Goal: Task Accomplishment & Management: Use online tool/utility

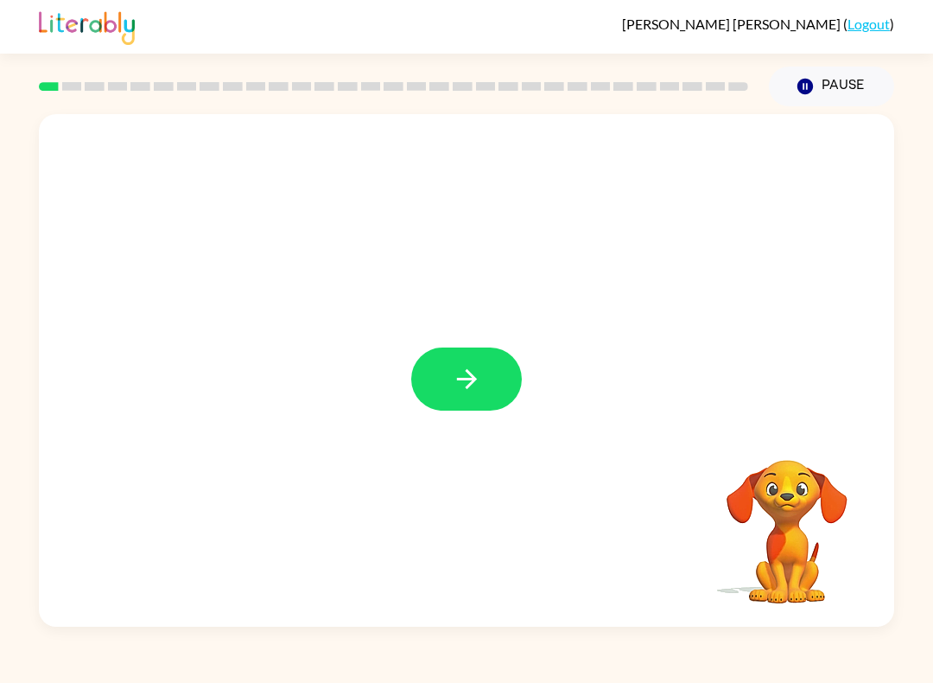
click at [447, 331] on div at bounding box center [467, 370] width 856 height 513
click at [481, 363] on button "button" at bounding box center [466, 378] width 111 height 63
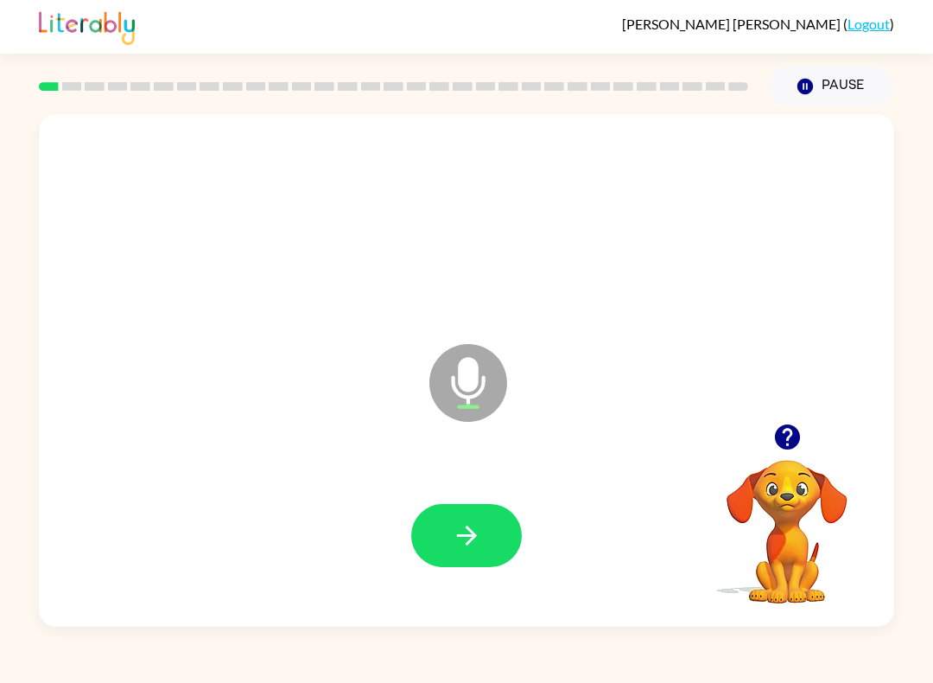
click at [470, 535] on icon "button" at bounding box center [467, 535] width 30 height 30
click at [418, 508] on div at bounding box center [466, 535] width 111 height 63
click at [431, 519] on button "button" at bounding box center [466, 535] width 111 height 63
click at [462, 522] on icon "button" at bounding box center [467, 535] width 30 height 30
click at [451, 500] on div at bounding box center [466, 536] width 821 height 148
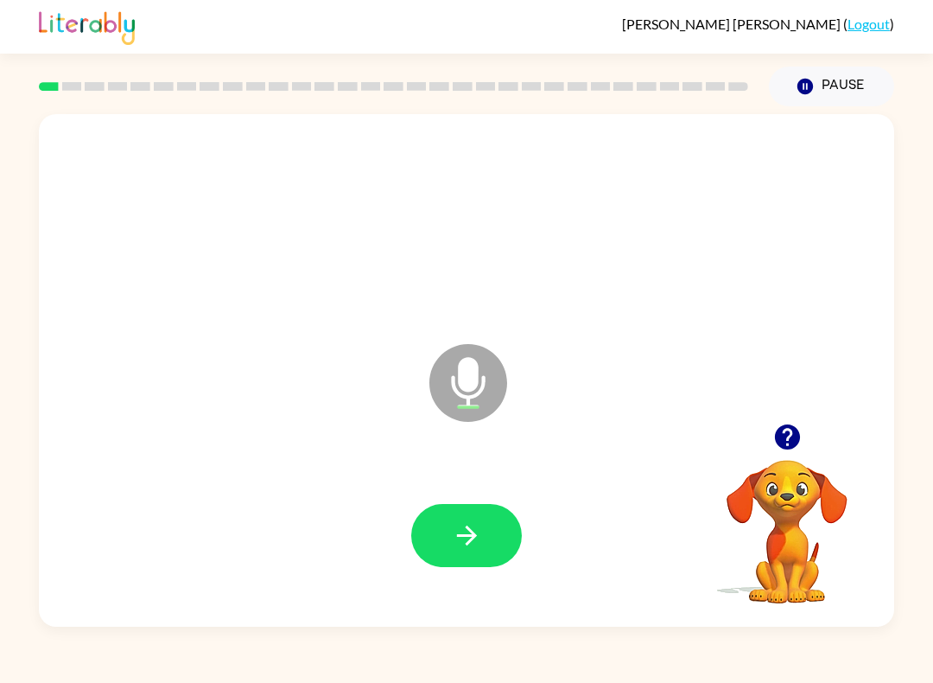
click at [464, 526] on icon "button" at bounding box center [467, 535] width 30 height 30
click at [457, 516] on button "button" at bounding box center [466, 535] width 111 height 63
click at [468, 492] on div at bounding box center [466, 536] width 821 height 148
click at [486, 519] on button "button" at bounding box center [466, 535] width 111 height 63
click at [472, 531] on icon "button" at bounding box center [467, 535] width 30 height 30
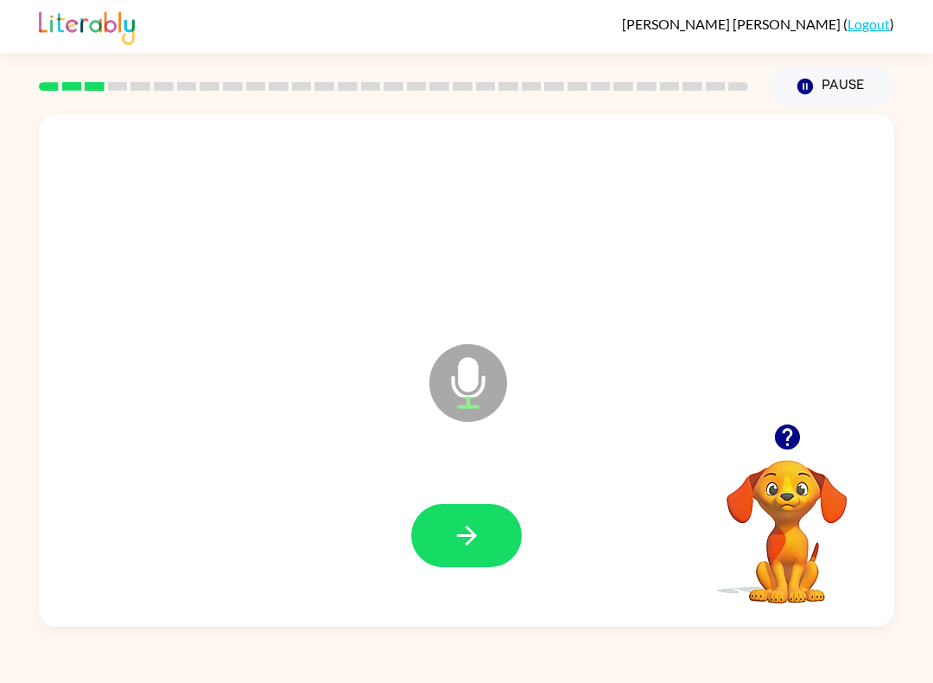
click at [482, 517] on button "button" at bounding box center [466, 535] width 111 height 63
click at [475, 524] on icon "button" at bounding box center [467, 535] width 30 height 30
click at [474, 519] on button "button" at bounding box center [466, 535] width 111 height 63
click at [474, 526] on icon "button" at bounding box center [467, 535] width 30 height 30
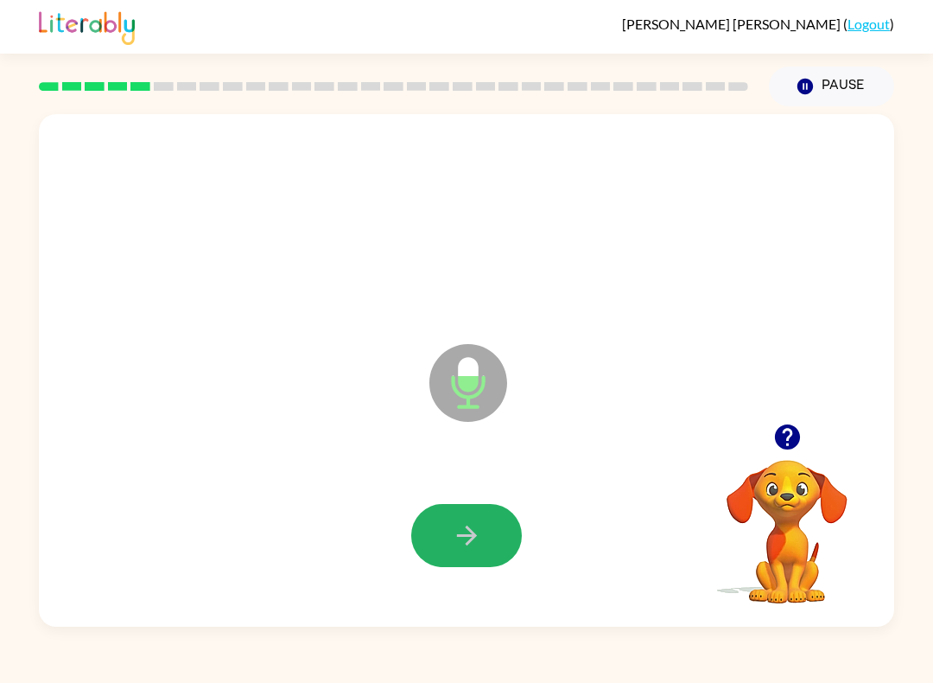
click at [464, 525] on icon "button" at bounding box center [467, 535] width 30 height 30
click at [488, 521] on button "button" at bounding box center [466, 535] width 111 height 63
click at [466, 526] on icon "button" at bounding box center [467, 535] width 30 height 30
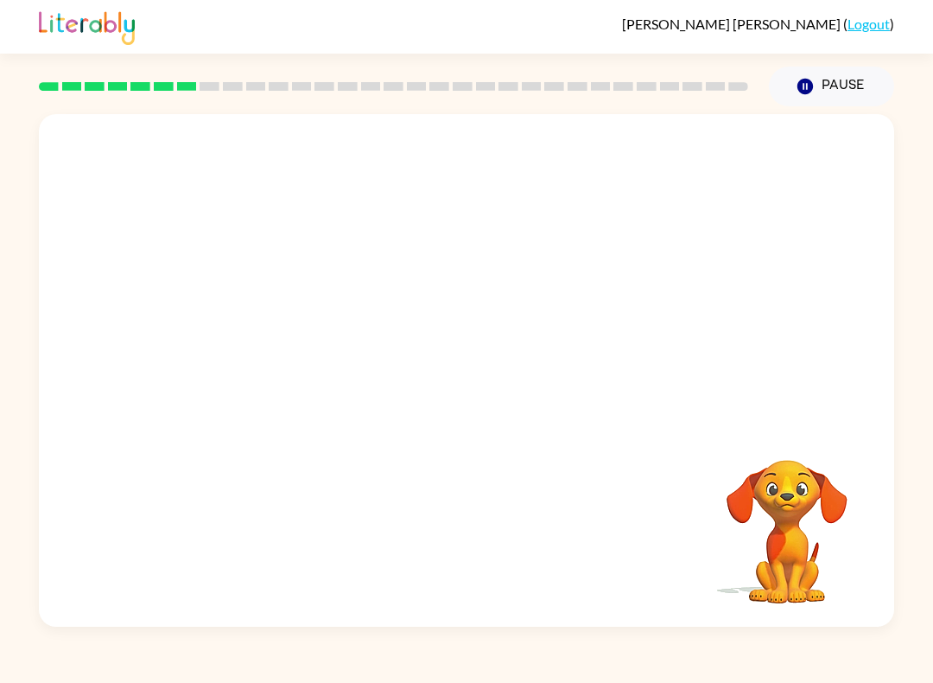
click at [348, 19] on div "[PERSON_NAME] ( Logout )" at bounding box center [467, 27] width 856 height 54
click at [699, 569] on div "Your browser must support playing .mp4 files to use Literably. Please try using…" at bounding box center [466, 366] width 933 height 520
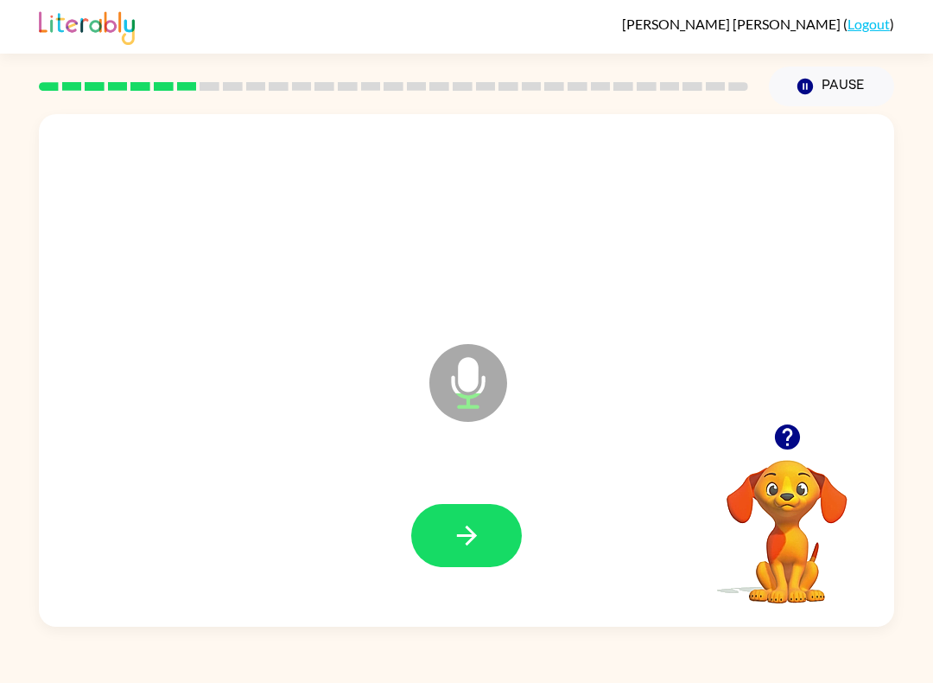
click at [482, 513] on button "button" at bounding box center [466, 535] width 111 height 63
click at [486, 527] on button "button" at bounding box center [466, 535] width 111 height 63
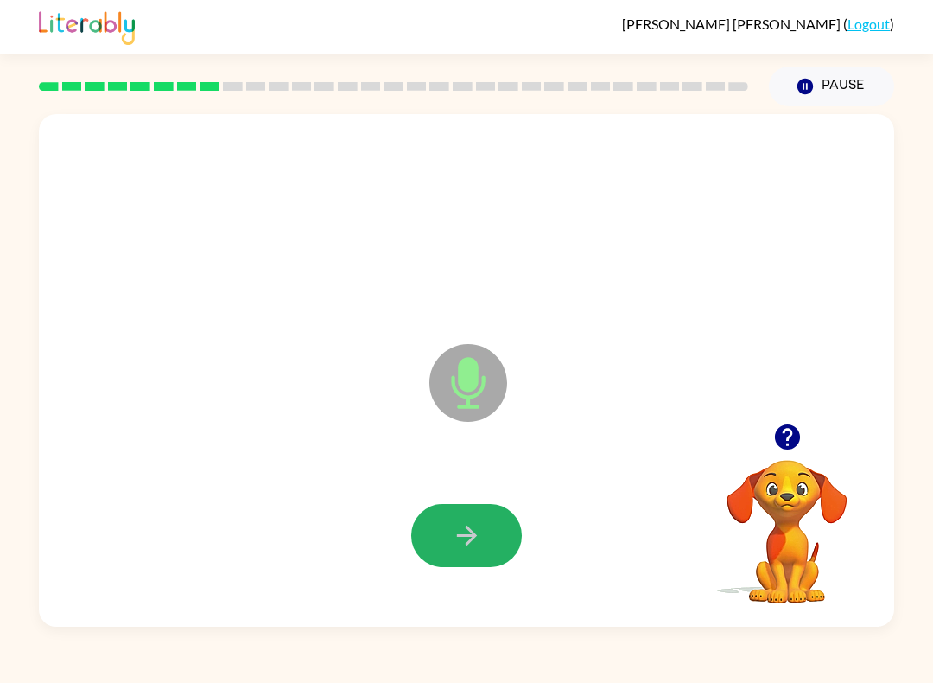
click at [485, 517] on button "button" at bounding box center [466, 535] width 111 height 63
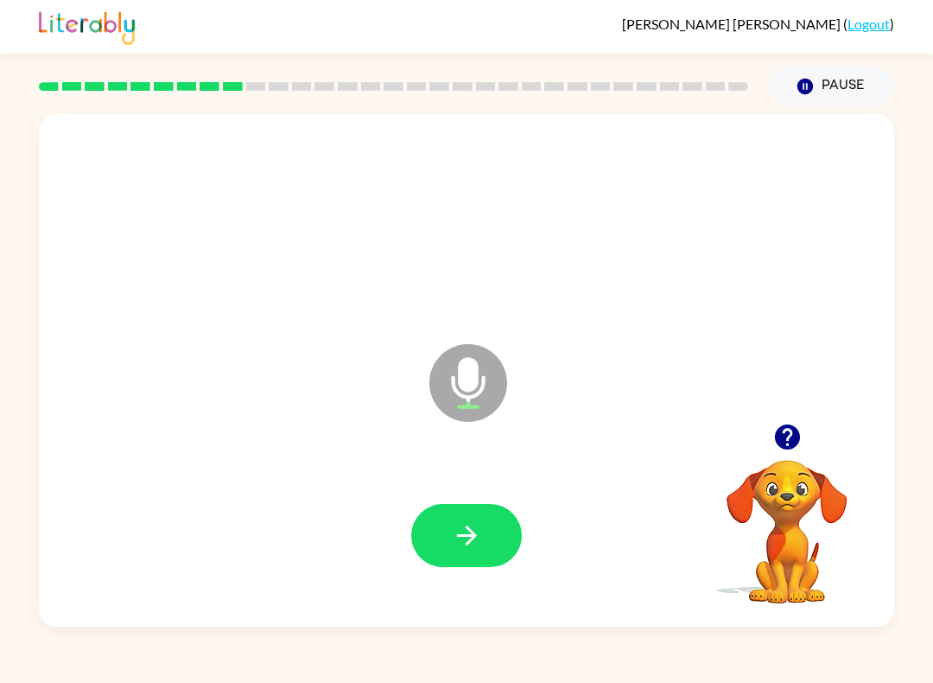
click at [467, 554] on button "button" at bounding box center [466, 535] width 111 height 63
click at [636, 413] on icon "Microphone The Microphone is here when it is your turn to talk" at bounding box center [554, 405] width 259 height 130
click at [487, 536] on button "button" at bounding box center [466, 535] width 111 height 63
click at [481, 546] on icon "button" at bounding box center [467, 535] width 30 height 30
click at [455, 544] on icon "button" at bounding box center [467, 535] width 30 height 30
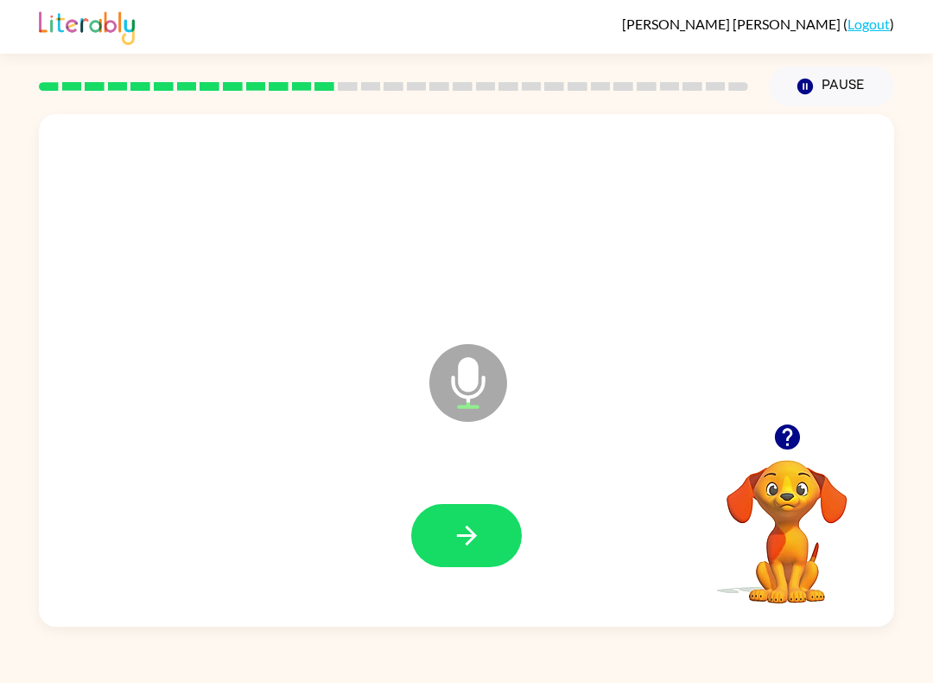
click at [449, 523] on button "button" at bounding box center [466, 535] width 111 height 63
click at [436, 532] on button "button" at bounding box center [466, 535] width 111 height 63
click at [436, 544] on button "button" at bounding box center [466, 535] width 111 height 63
click at [452, 556] on button "button" at bounding box center [466, 535] width 111 height 63
click at [463, 528] on icon "button" at bounding box center [467, 535] width 30 height 30
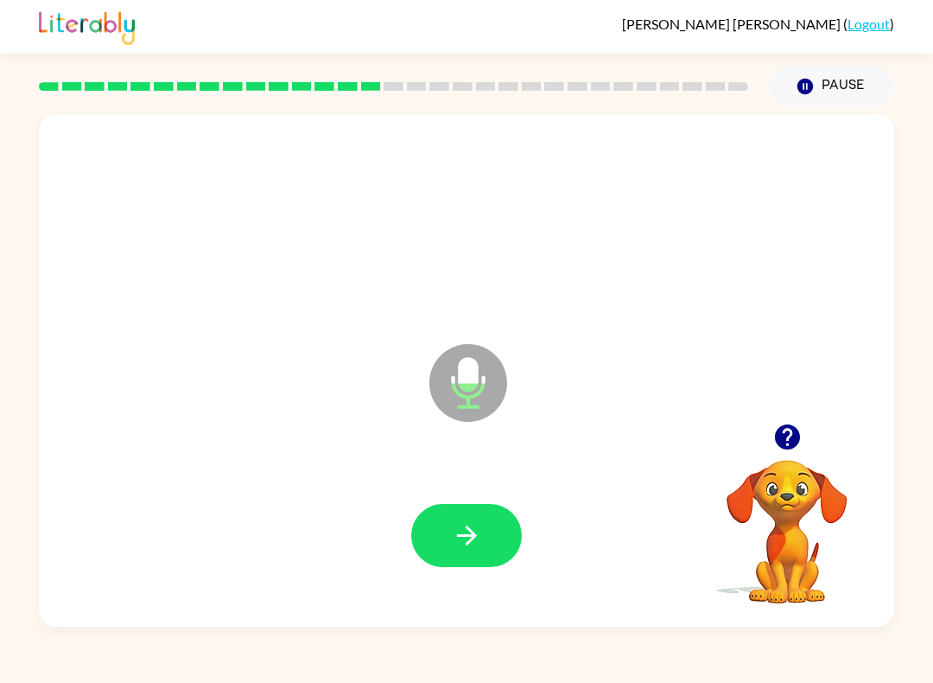
click at [494, 500] on div at bounding box center [466, 536] width 821 height 148
click at [481, 563] on button "button" at bounding box center [466, 535] width 111 height 63
click at [487, 525] on button "button" at bounding box center [466, 535] width 111 height 63
click at [453, 525] on icon "button" at bounding box center [467, 535] width 30 height 30
click at [459, 533] on icon "button" at bounding box center [467, 535] width 30 height 30
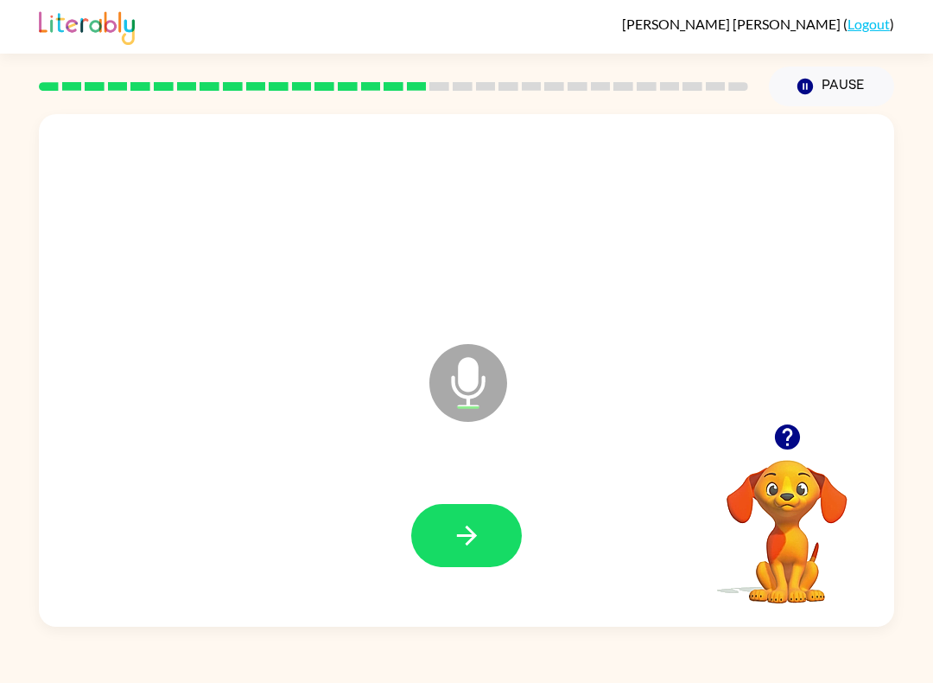
click at [436, 528] on button "button" at bounding box center [466, 535] width 111 height 63
click at [436, 528] on div at bounding box center [466, 536] width 821 height 148
click at [501, 516] on button "button" at bounding box center [466, 535] width 111 height 63
click at [482, 533] on button "button" at bounding box center [466, 535] width 111 height 63
click at [440, 530] on button "button" at bounding box center [466, 535] width 111 height 63
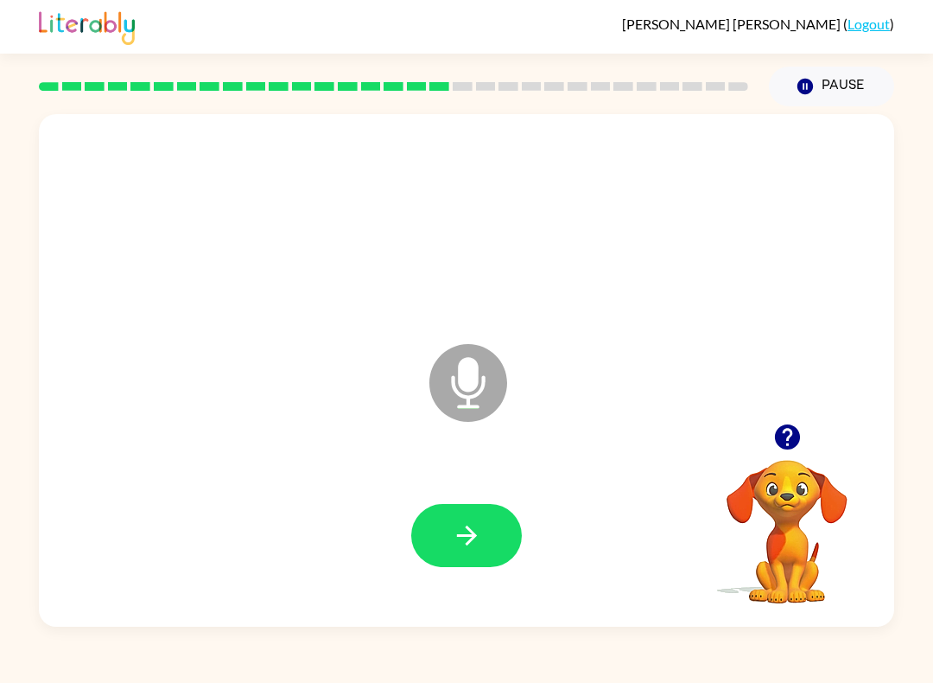
click at [442, 523] on button "button" at bounding box center [466, 535] width 111 height 63
click at [467, 471] on div at bounding box center [466, 536] width 821 height 148
click at [444, 513] on button "button" at bounding box center [466, 535] width 111 height 63
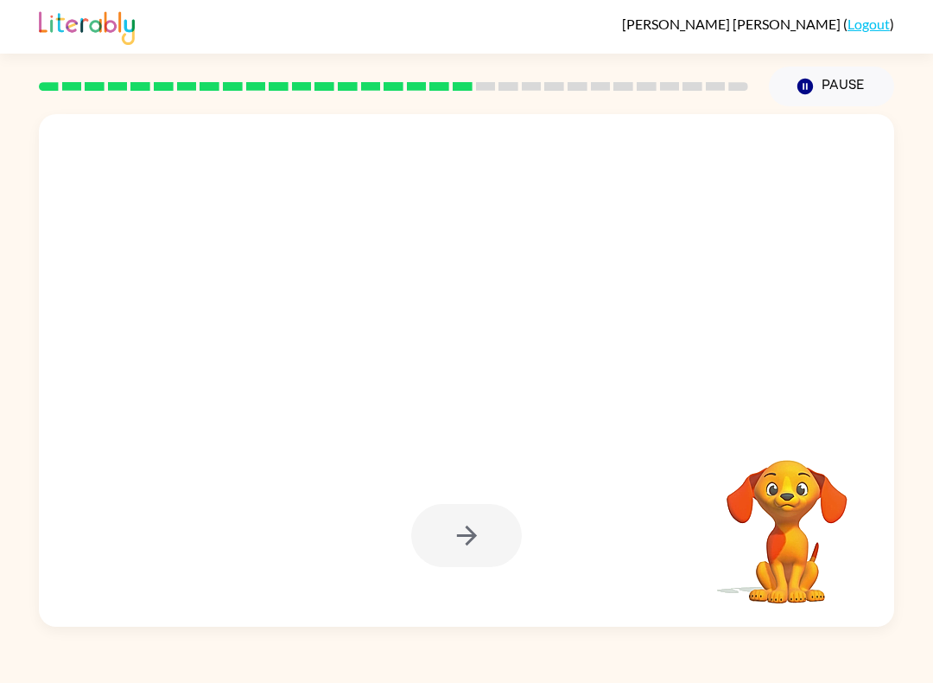
click at [466, 401] on div at bounding box center [467, 370] width 856 height 513
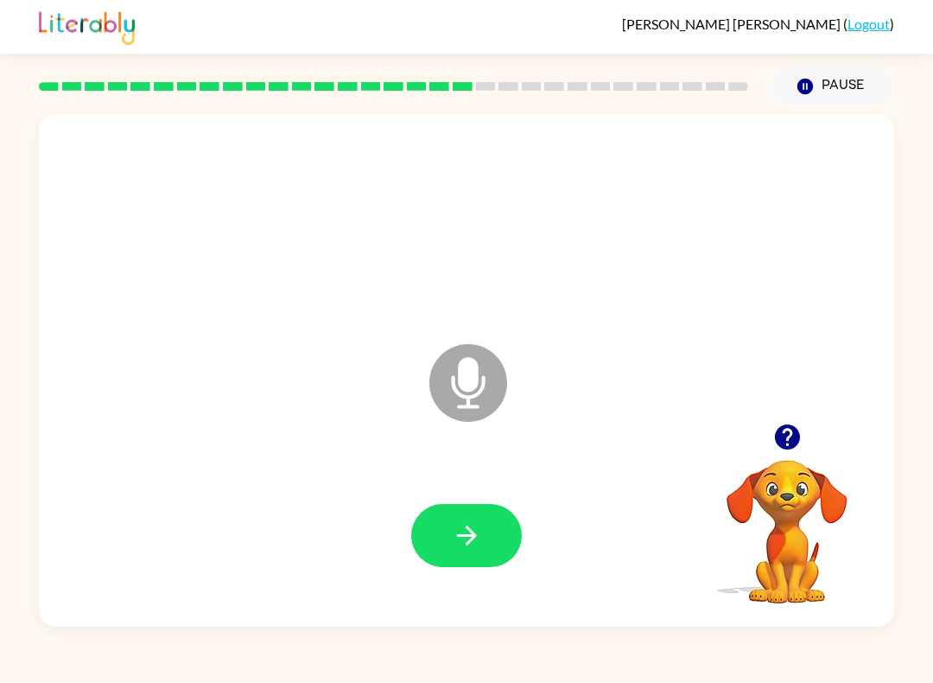
click at [474, 536] on icon "button" at bounding box center [466, 535] width 20 height 20
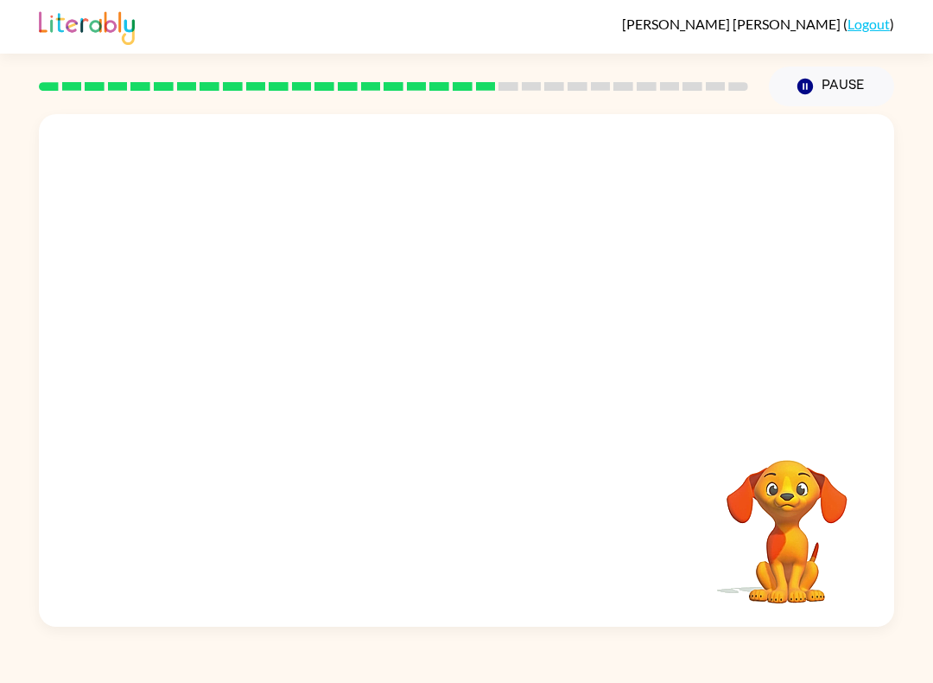
click at [436, 336] on div at bounding box center [425, 339] width 738 height 68
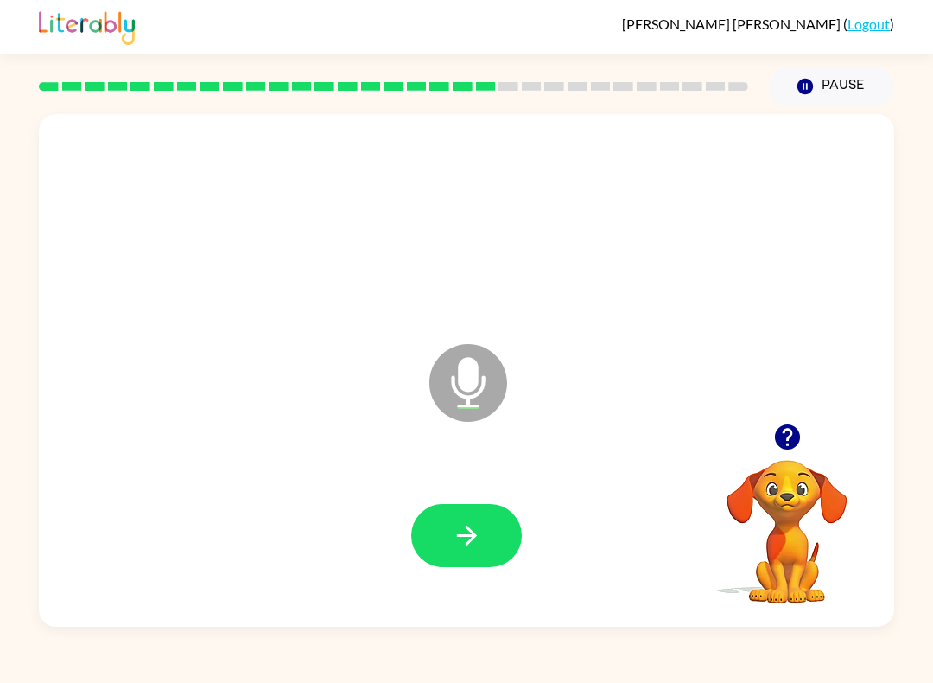
click at [465, 545] on icon "button" at bounding box center [467, 535] width 30 height 30
click at [510, 558] on button "button" at bounding box center [466, 535] width 111 height 63
click at [483, 519] on button "button" at bounding box center [466, 535] width 111 height 63
click at [473, 514] on button "button" at bounding box center [466, 535] width 111 height 63
click at [456, 495] on div at bounding box center [466, 536] width 821 height 148
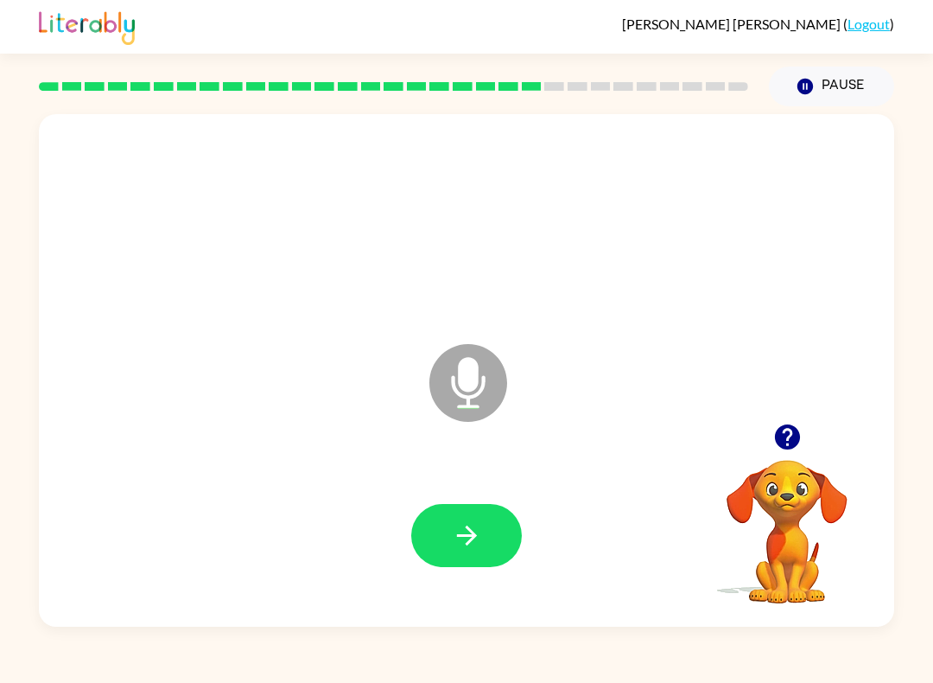
click at [445, 511] on button "button" at bounding box center [466, 535] width 111 height 63
click at [449, 534] on button "button" at bounding box center [466, 535] width 111 height 63
click at [443, 557] on button "button" at bounding box center [466, 535] width 111 height 63
click at [525, 492] on div at bounding box center [466, 536] width 821 height 148
click at [466, 514] on button "button" at bounding box center [466, 535] width 111 height 63
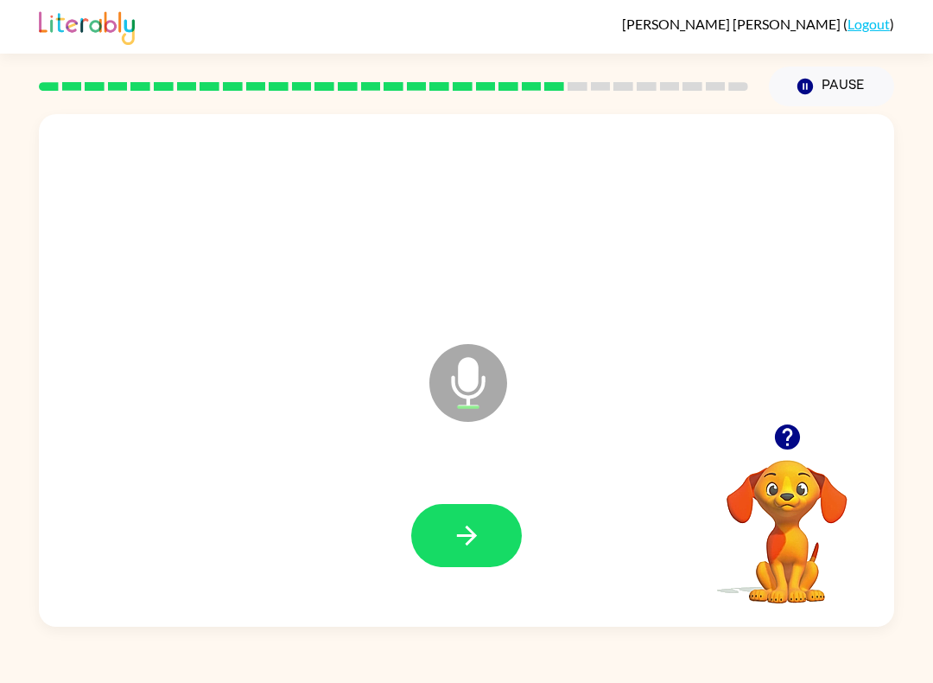
click at [461, 506] on button "button" at bounding box center [466, 535] width 111 height 63
click at [481, 530] on icon "button" at bounding box center [467, 535] width 30 height 30
click at [462, 529] on icon "button" at bounding box center [467, 535] width 30 height 30
click at [453, 541] on icon "button" at bounding box center [467, 535] width 30 height 30
click at [440, 539] on button "button" at bounding box center [466, 535] width 111 height 63
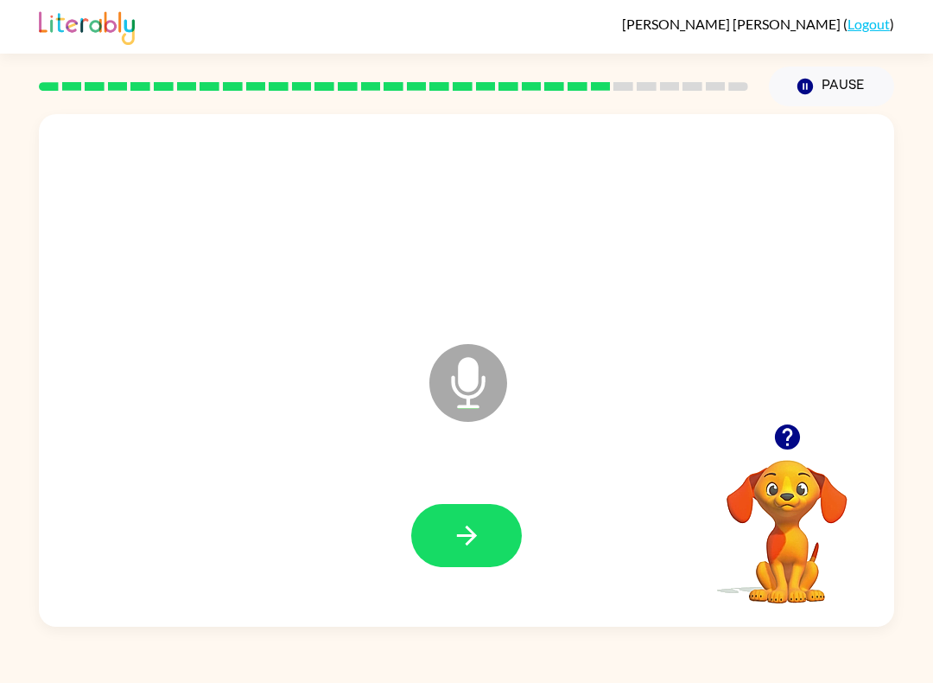
click at [473, 540] on icon "button" at bounding box center [466, 535] width 20 height 20
click at [499, 542] on button "button" at bounding box center [466, 535] width 111 height 63
click at [465, 523] on icon "button" at bounding box center [467, 535] width 30 height 30
click at [484, 532] on button "button" at bounding box center [466, 535] width 111 height 63
click at [477, 531] on icon "button" at bounding box center [467, 535] width 30 height 30
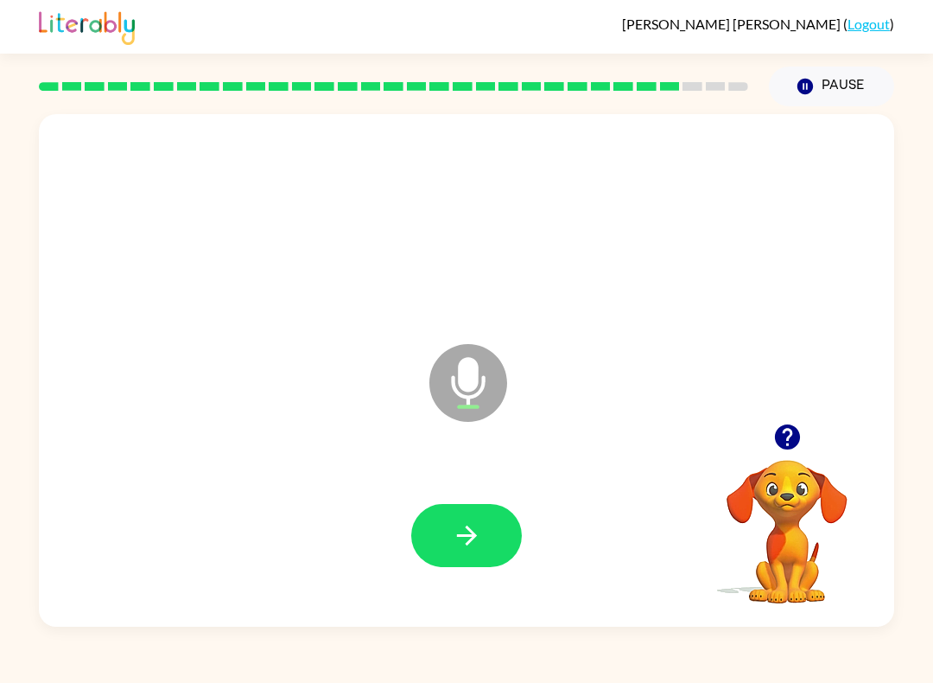
click at [450, 539] on button "button" at bounding box center [466, 535] width 111 height 63
click at [519, 534] on button "button" at bounding box center [466, 535] width 111 height 63
click at [453, 509] on button "button" at bounding box center [466, 535] width 111 height 63
click at [504, 530] on button "button" at bounding box center [466, 535] width 111 height 63
click at [474, 514] on button "button" at bounding box center [466, 535] width 111 height 63
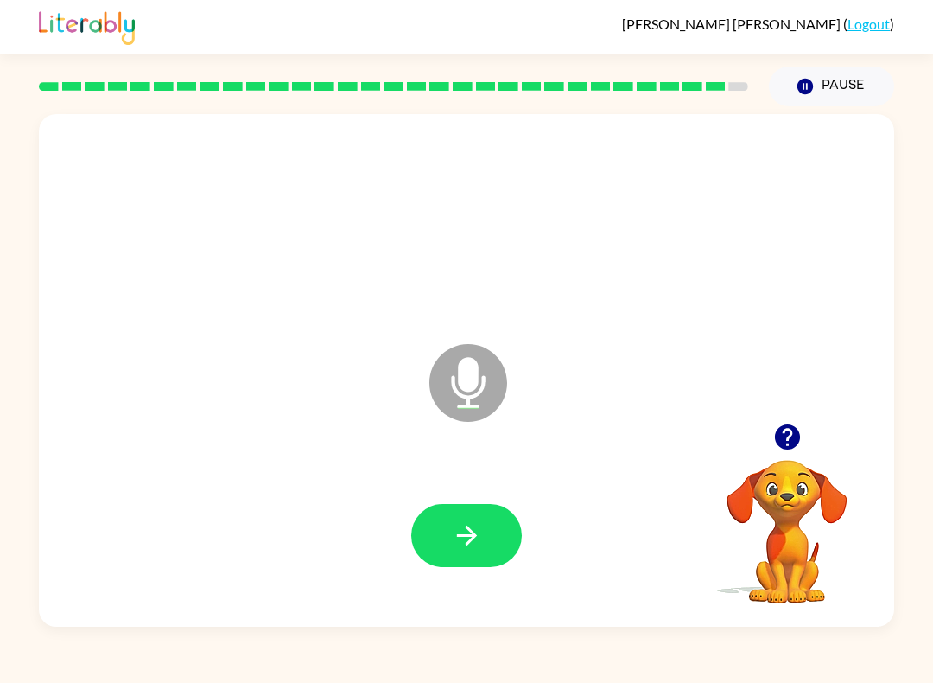
click at [467, 531] on icon "button" at bounding box center [467, 535] width 30 height 30
